Goal: Task Accomplishment & Management: Complete application form

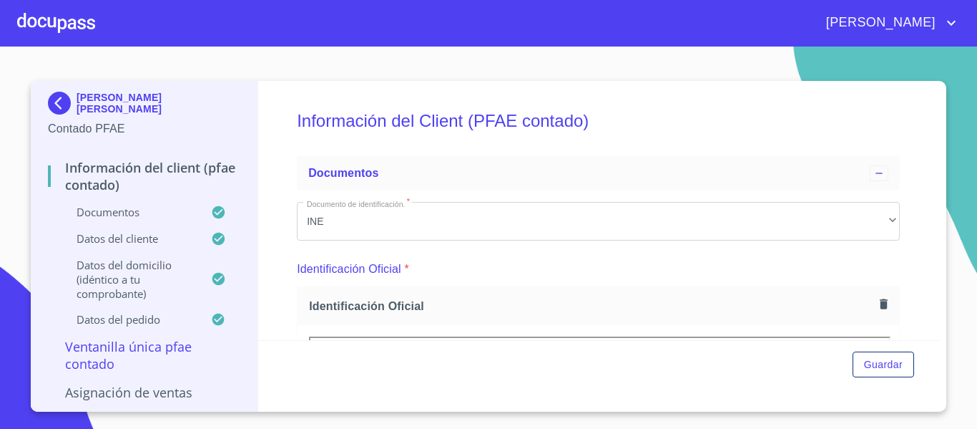
scroll to position [143, 0]
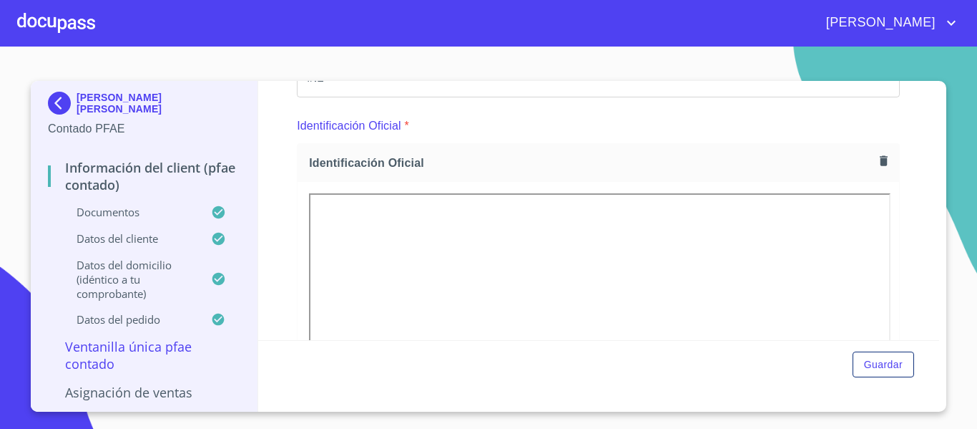
click at [59, 104] on img at bounding box center [62, 103] width 29 height 23
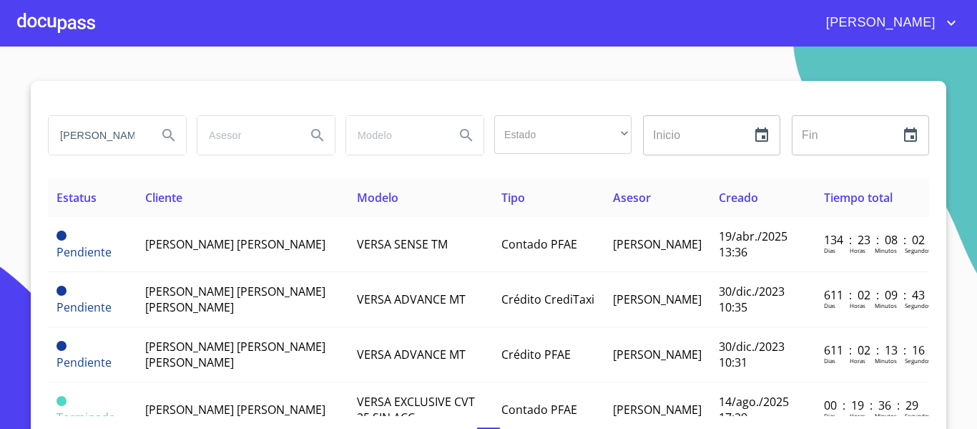
click at [129, 137] on input "[PERSON_NAME]" at bounding box center [97, 135] width 97 height 39
click at [102, 127] on input "[PERSON_NAME]" at bounding box center [97, 135] width 97 height 39
type input "M"
type input "tip"
click at [162, 132] on icon "Search" at bounding box center [168, 135] width 12 height 12
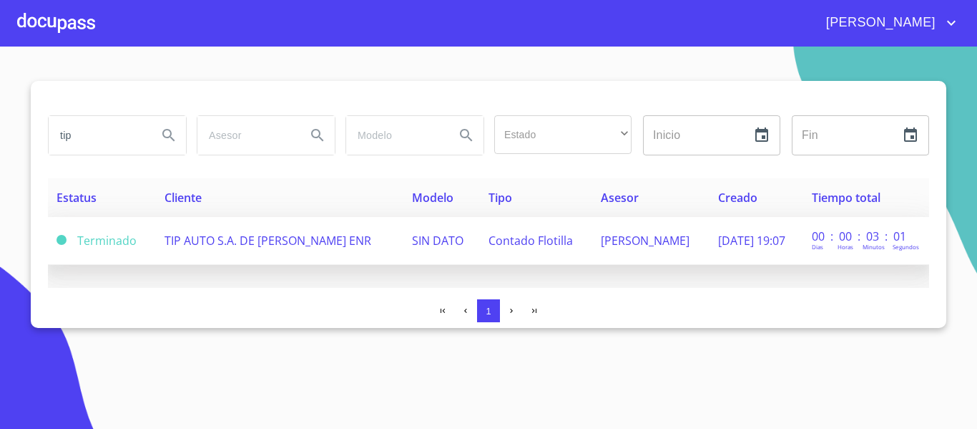
click at [355, 256] on td "TIP AUTO S.A. DE [PERSON_NAME] ENR" at bounding box center [280, 241] width 248 height 48
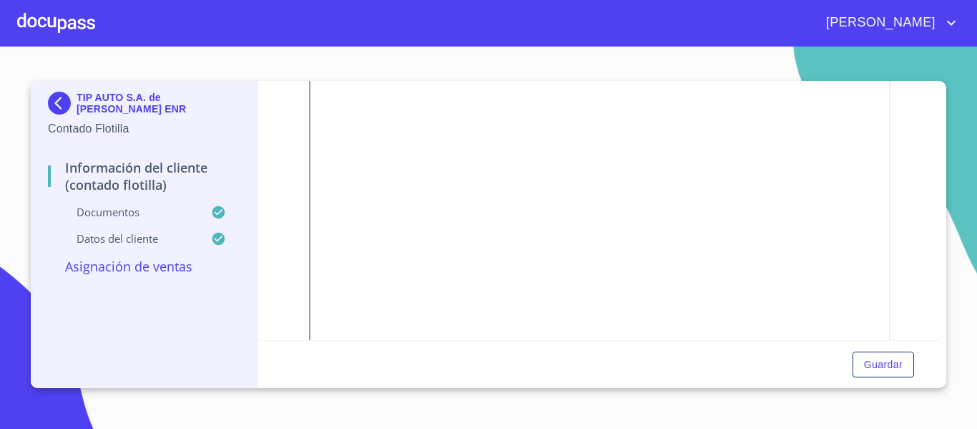
scroll to position [1788, 0]
click at [881, 369] on span "Guardar" at bounding box center [883, 365] width 39 height 18
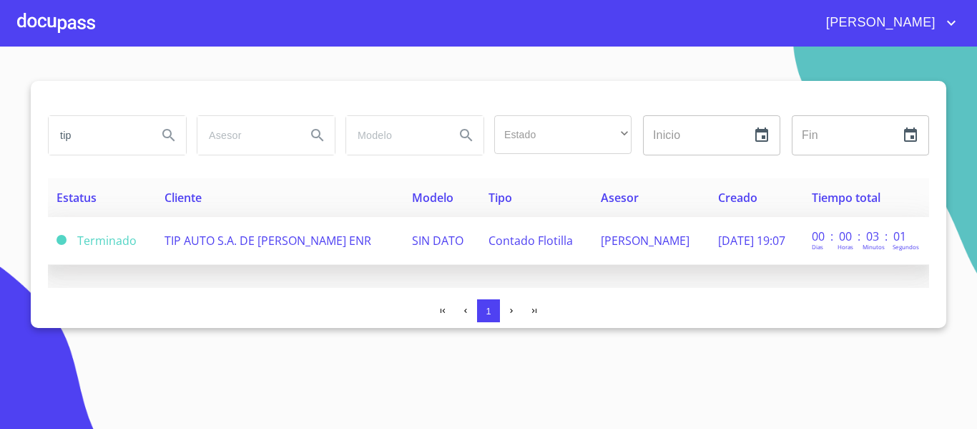
click at [601, 235] on span "[PERSON_NAME]" at bounding box center [645, 240] width 89 height 16
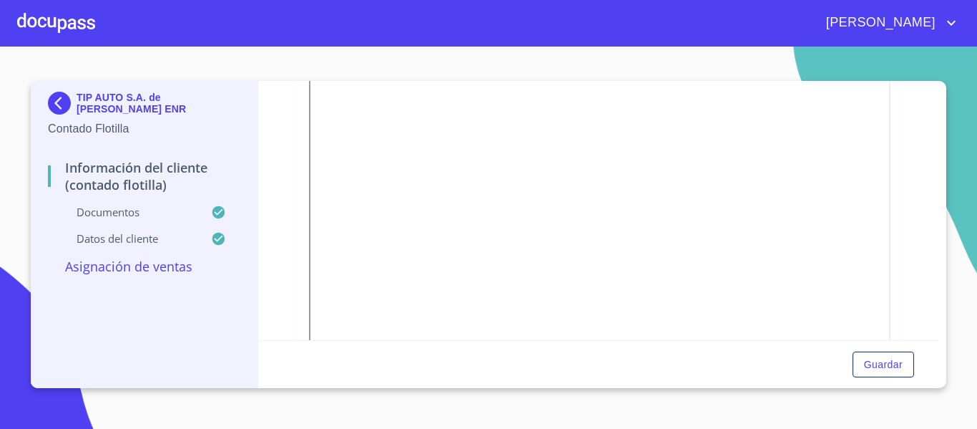
scroll to position [2575, 0]
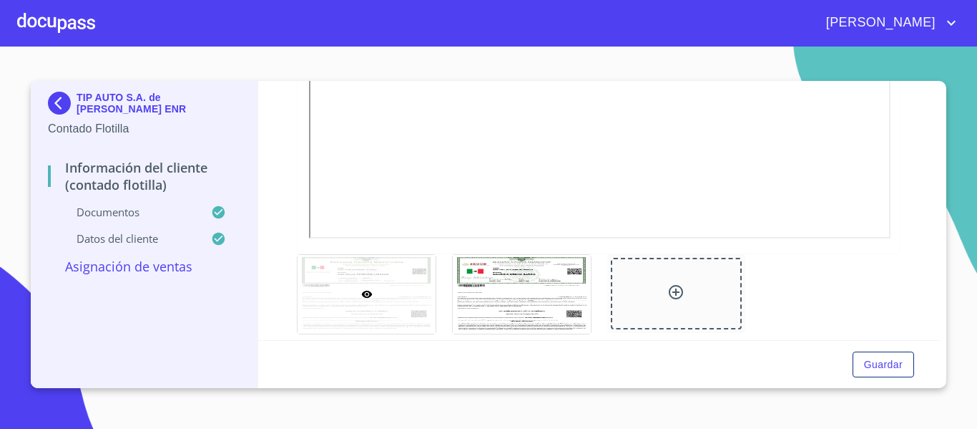
click at [959, 207] on section "TIP AUTO S.A. de C.V. SOFOM ENR Contado Flotilla Información del Cliente (Conta…" at bounding box center [488, 237] width 977 height 382
